Goal: Information Seeking & Learning: Learn about a topic

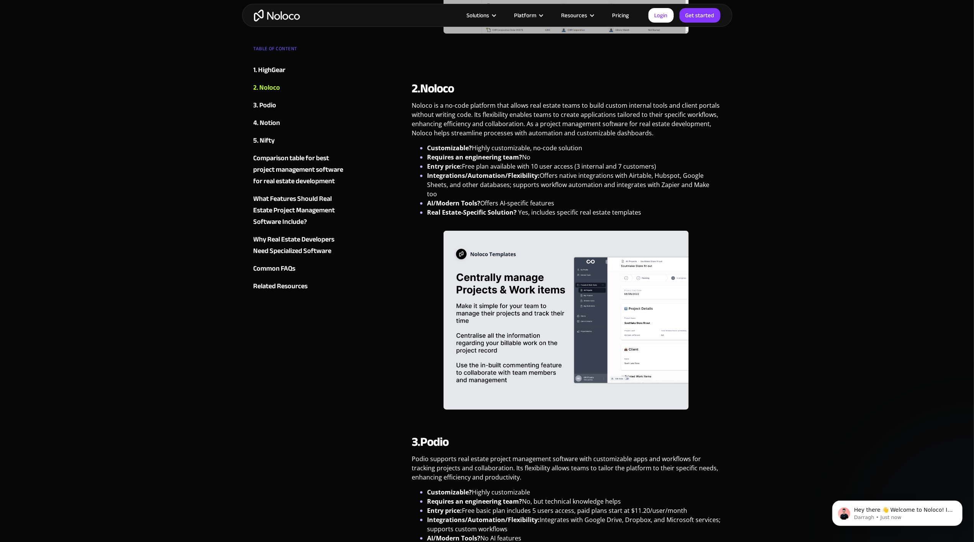
scroll to position [677, 0]
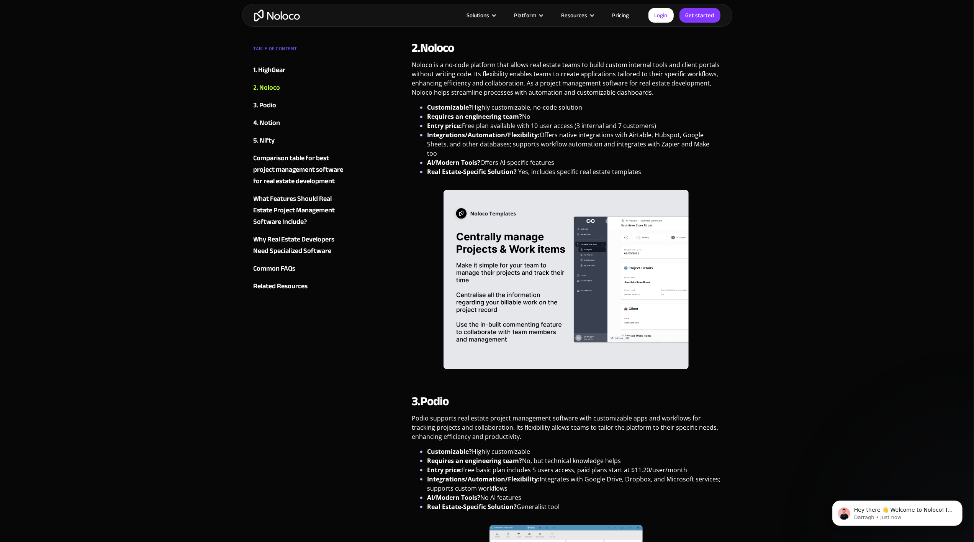
click at [631, 10] on link "Pricing" at bounding box center [621, 15] width 36 height 10
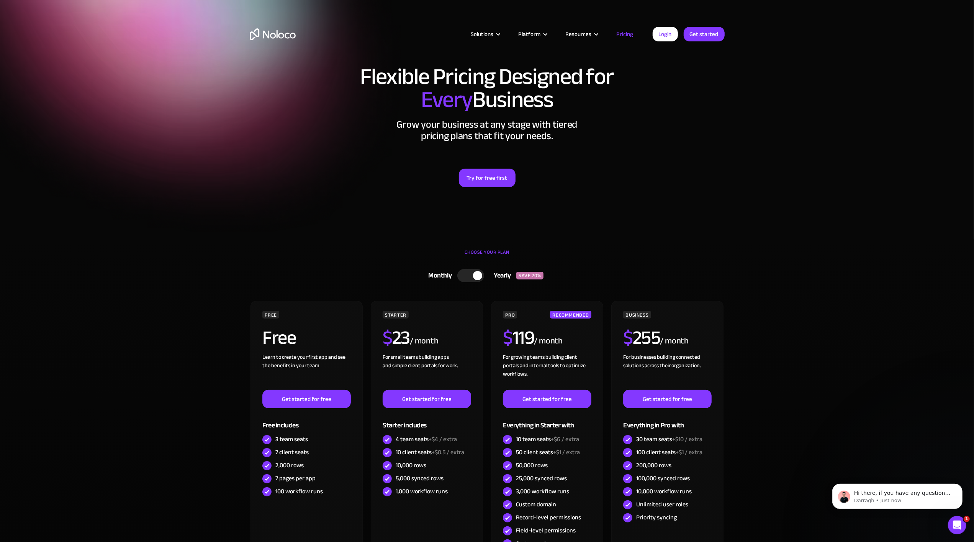
click at [631, 10] on div "Solutions Use Cases Business Types Project Management Keep track of customers, …" at bounding box center [487, 36] width 974 height 72
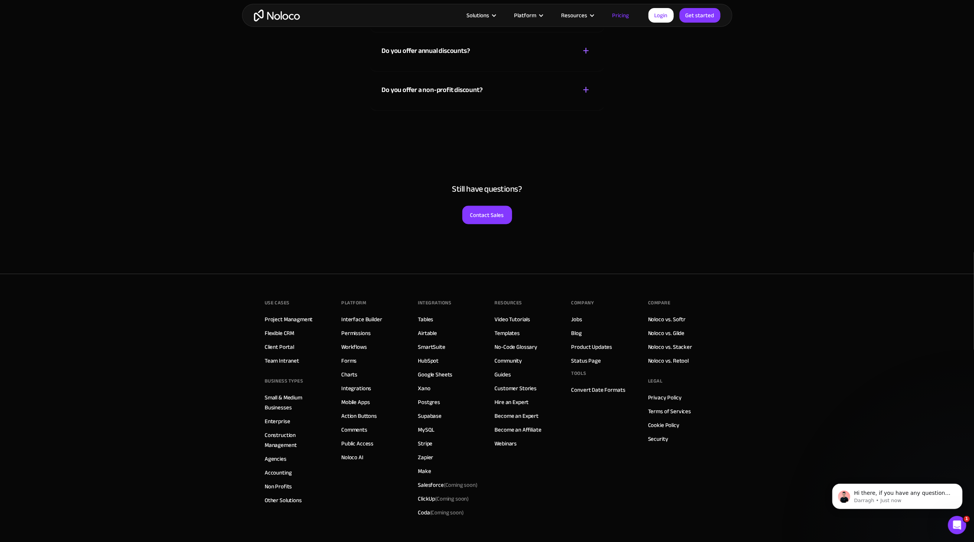
scroll to position [3696, 0]
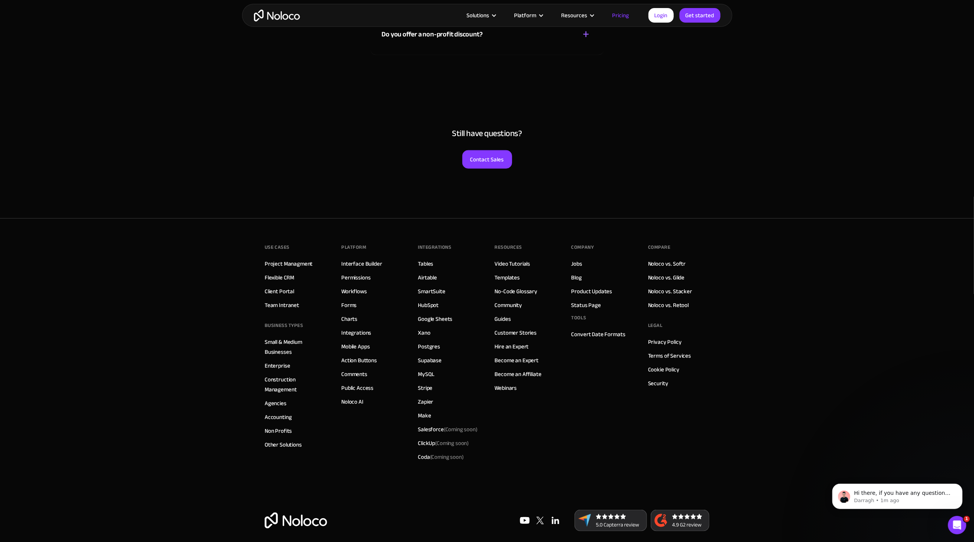
click at [283, 515] on img at bounding box center [296, 520] width 62 height 16
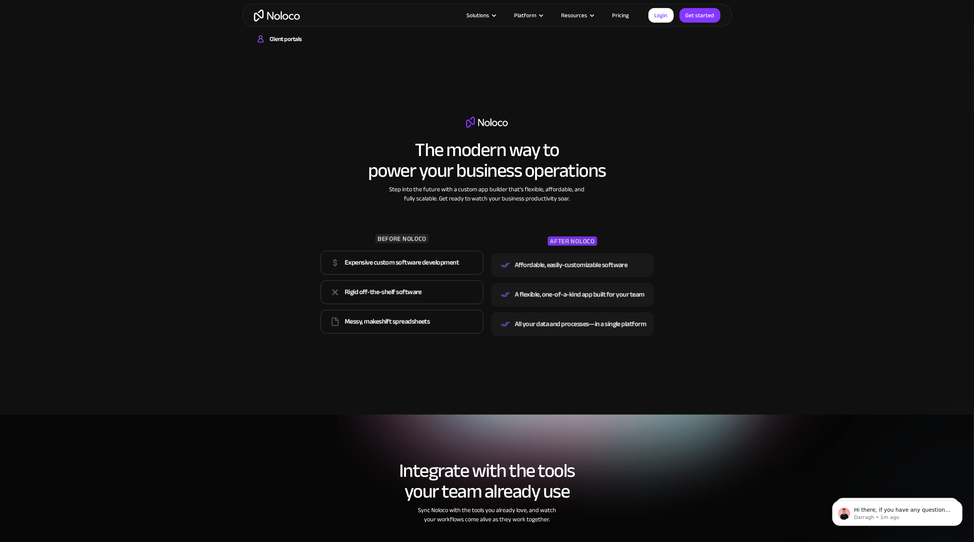
scroll to position [1174, 0]
